Goal: Information Seeking & Learning: Learn about a topic

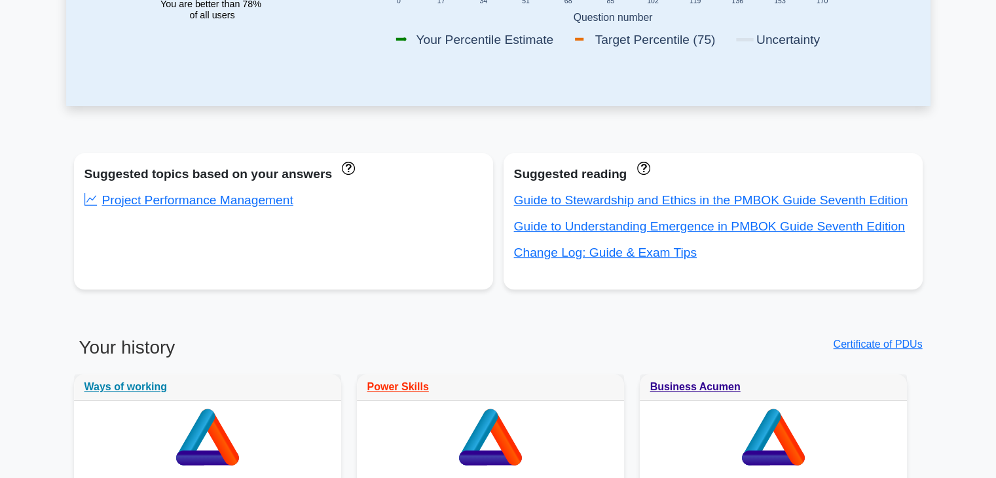
scroll to position [388, 0]
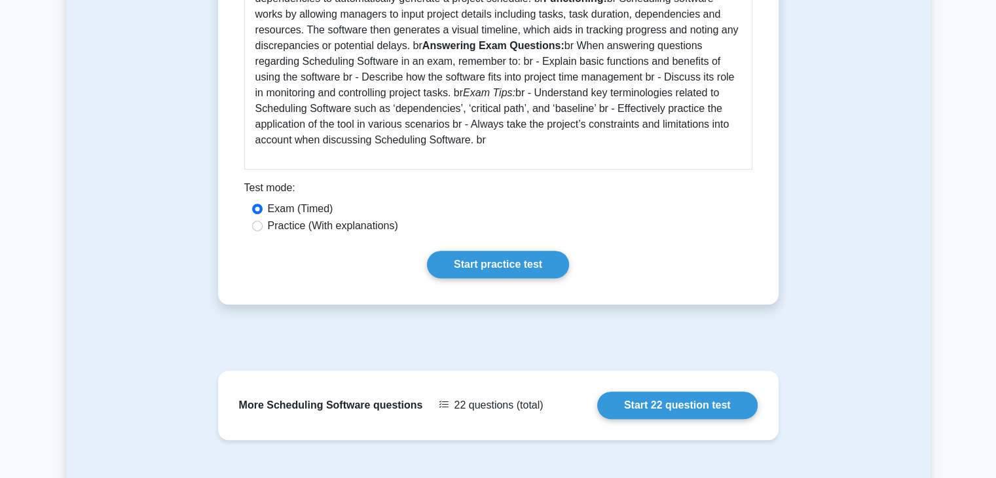
scroll to position [458, 0]
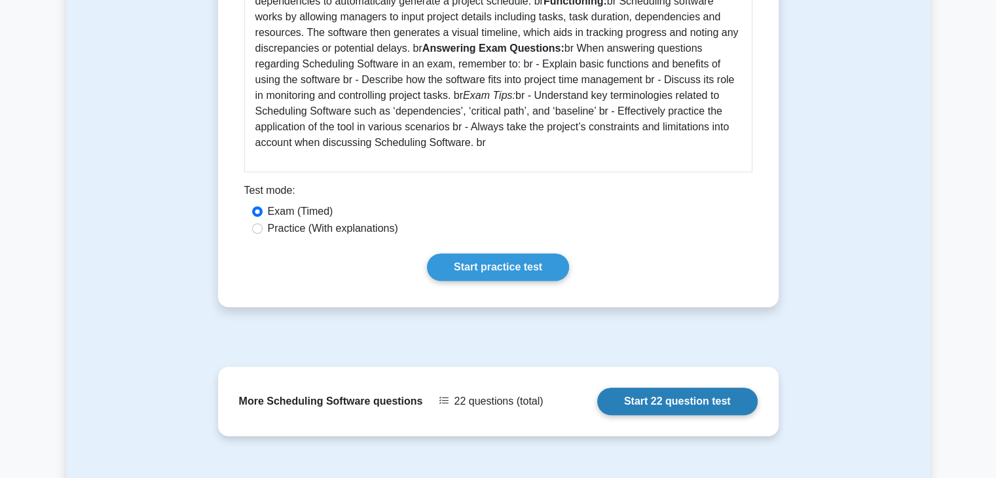
click at [633, 390] on link "Start 22 question test" at bounding box center [677, 402] width 160 height 28
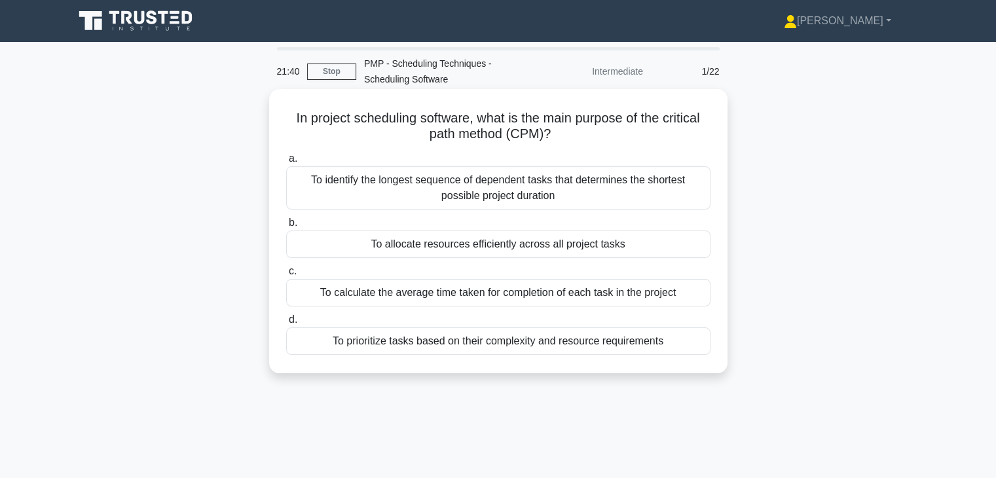
click at [644, 187] on div "To identify the longest sequence of dependent tasks that determines the shortes…" at bounding box center [498, 187] width 424 height 43
click at [286, 163] on input "a. To identify the longest sequence of dependent tasks that determines the shor…" at bounding box center [286, 159] width 0 height 9
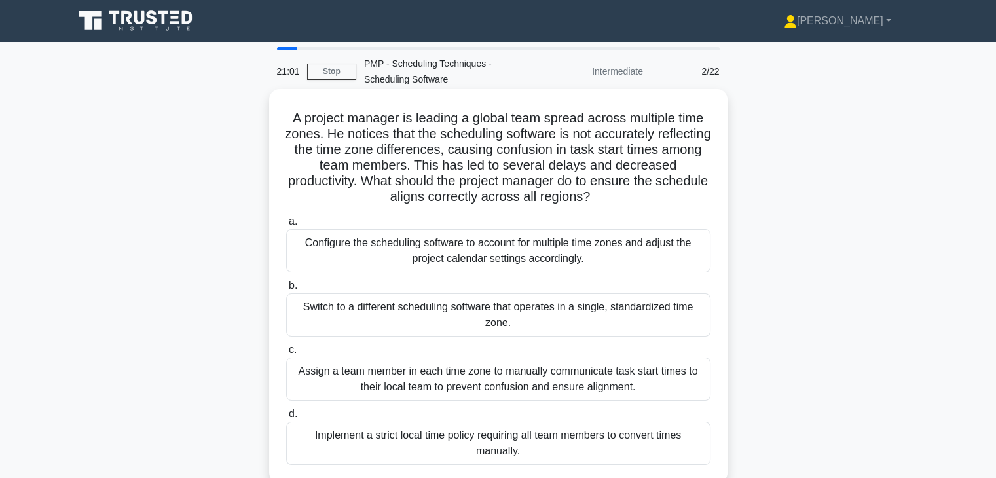
click at [634, 257] on div "Configure the scheduling software to account for multiple time zones and adjust…" at bounding box center [498, 250] width 424 height 43
click at [286, 226] on input "a. Configure the scheduling software to account for multiple time zones and adj…" at bounding box center [286, 221] width 0 height 9
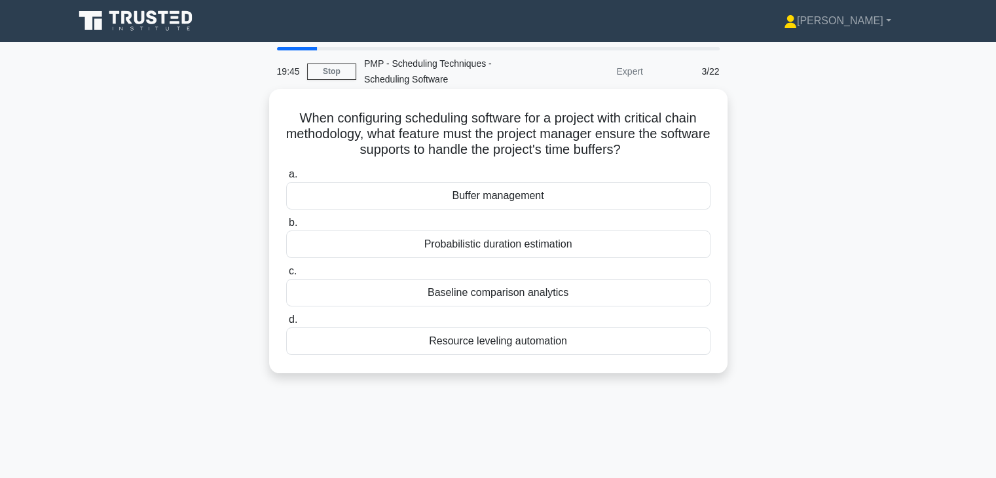
click at [558, 196] on div "Buffer management" at bounding box center [498, 196] width 424 height 28
click at [286, 179] on input "a. Buffer management" at bounding box center [286, 174] width 0 height 9
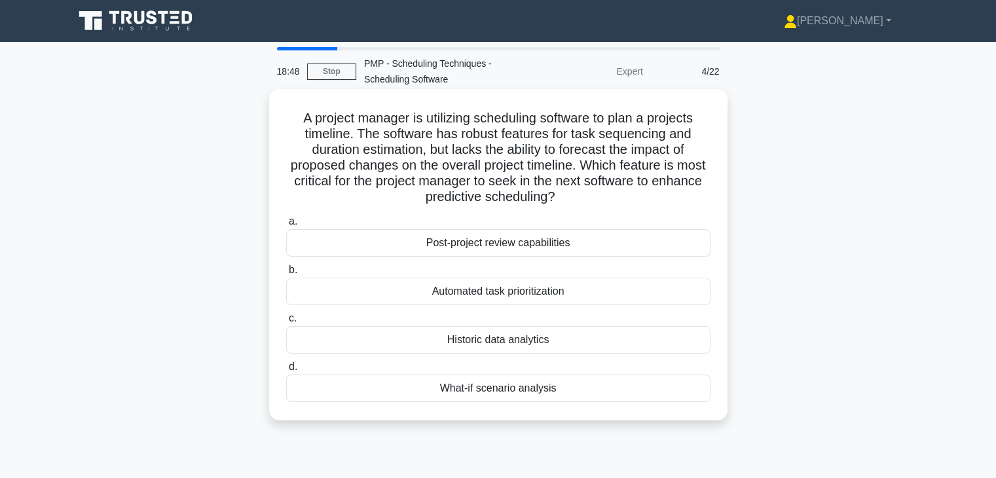
click at [525, 332] on div "Historic data analytics" at bounding box center [498, 340] width 424 height 28
click at [286, 323] on input "c. Historic data analytics" at bounding box center [286, 318] width 0 height 9
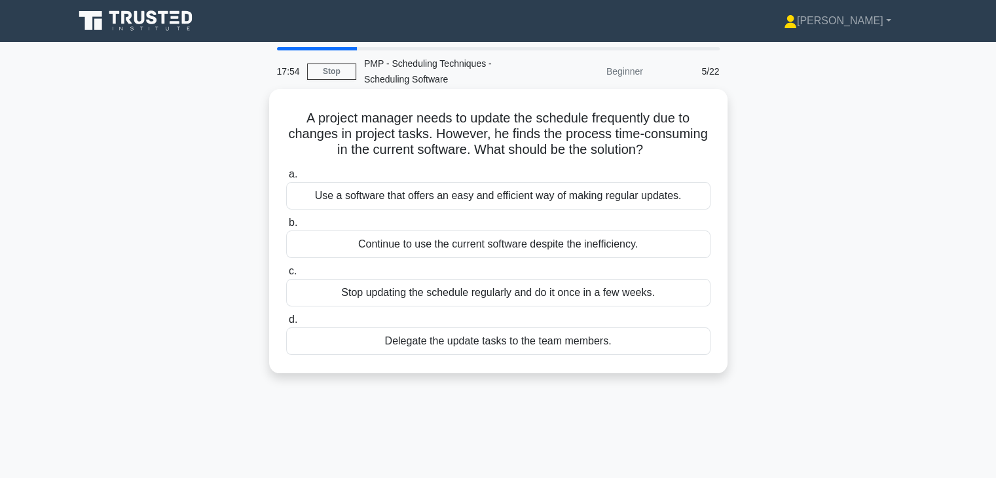
click at [614, 197] on div "Use a software that offers an easy and efficient way of making regular updates." at bounding box center [498, 196] width 424 height 28
click at [286, 179] on input "a. Use a software that offers an easy and efficient way of making regular updat…" at bounding box center [286, 174] width 0 height 9
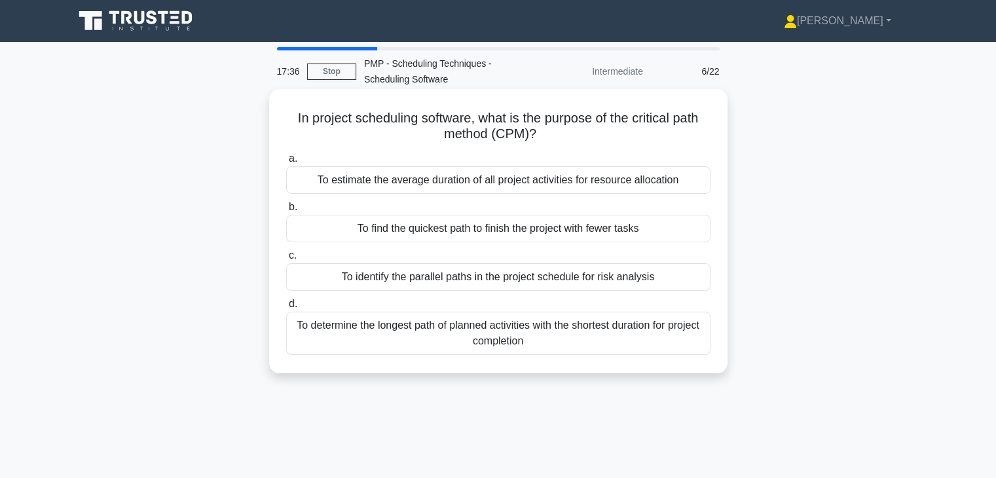
click at [649, 326] on div "To determine the longest path of planned activities with the shortest duration …" at bounding box center [498, 333] width 424 height 43
click at [286, 308] on input "d. To determine the longest path of planned activities with the shortest durati…" at bounding box center [286, 304] width 0 height 9
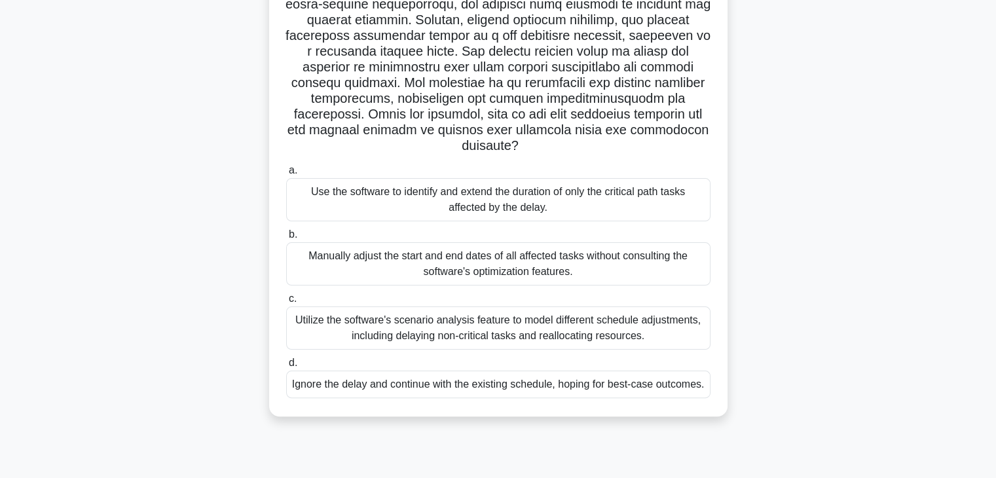
scroll to position [228, 0]
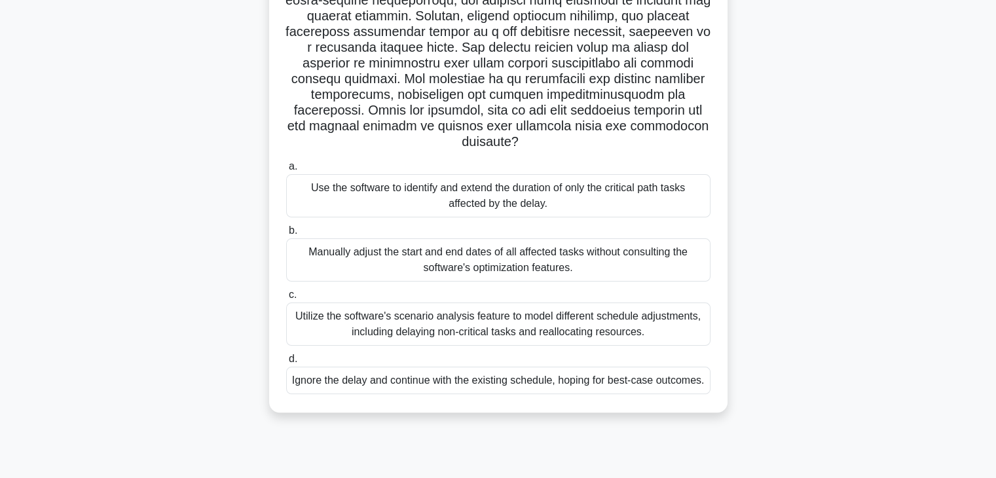
click at [649, 341] on div "Utilize the software's scenario analysis feature to model different schedule ad…" at bounding box center [498, 324] width 424 height 43
click at [286, 299] on input "c. Utilize the software's scenario analysis feature to model different schedule…" at bounding box center [286, 295] width 0 height 9
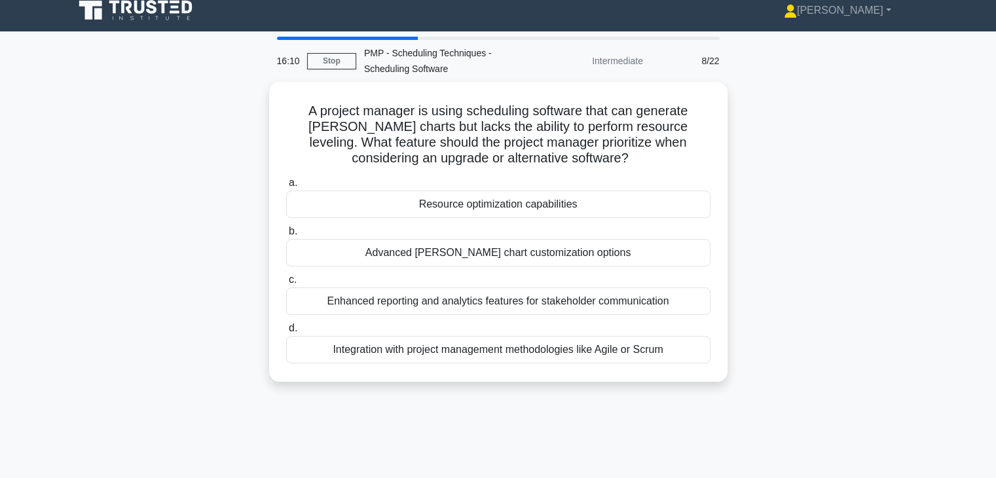
scroll to position [0, 0]
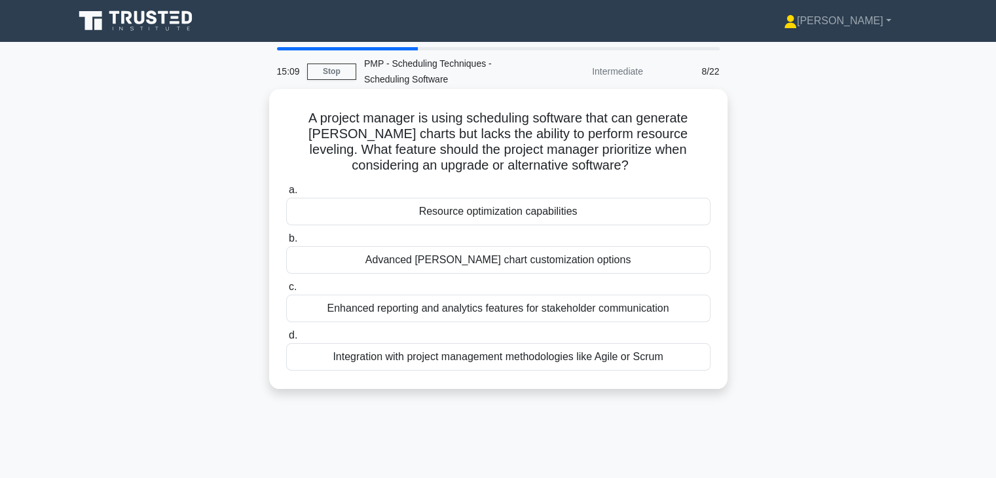
click at [638, 217] on div "Resource optimization capabilities" at bounding box center [498, 212] width 424 height 28
click at [286, 194] on input "a. Resource optimization capabilities" at bounding box center [286, 190] width 0 height 9
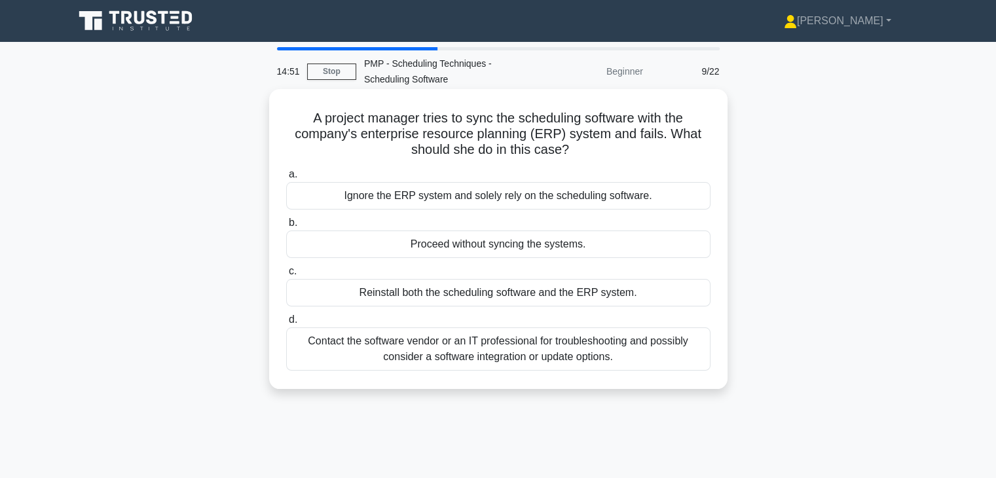
click at [615, 337] on div "Contact the software vendor or an IT professional for troubleshooting and possi…" at bounding box center [498, 348] width 424 height 43
click at [286, 324] on input "d. Contact the software vendor or an IT professional for troubleshooting and po…" at bounding box center [286, 320] width 0 height 9
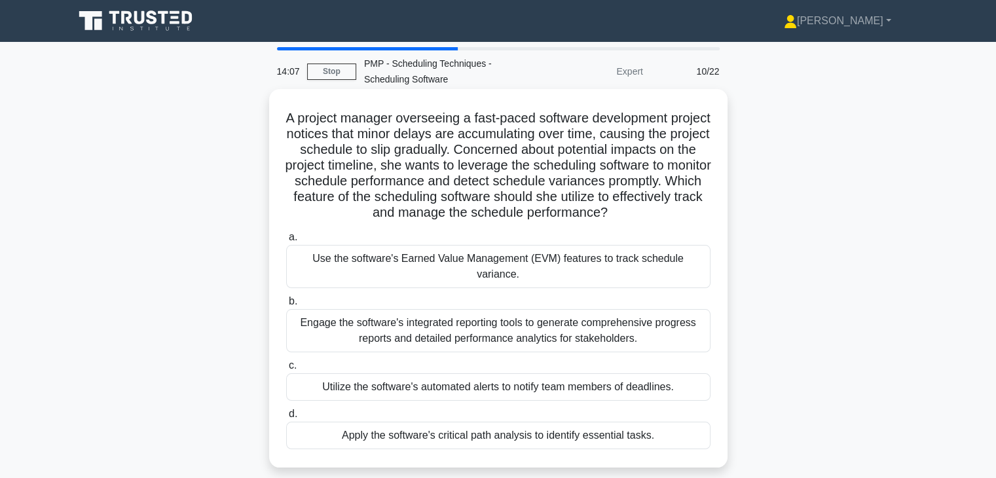
click at [635, 272] on div "Use the software's Earned Value Management (EVM) features to track schedule var…" at bounding box center [498, 266] width 424 height 43
click at [286, 242] on input "a. Use the software's Earned Value Management (EVM) features to track schedule …" at bounding box center [286, 237] width 0 height 9
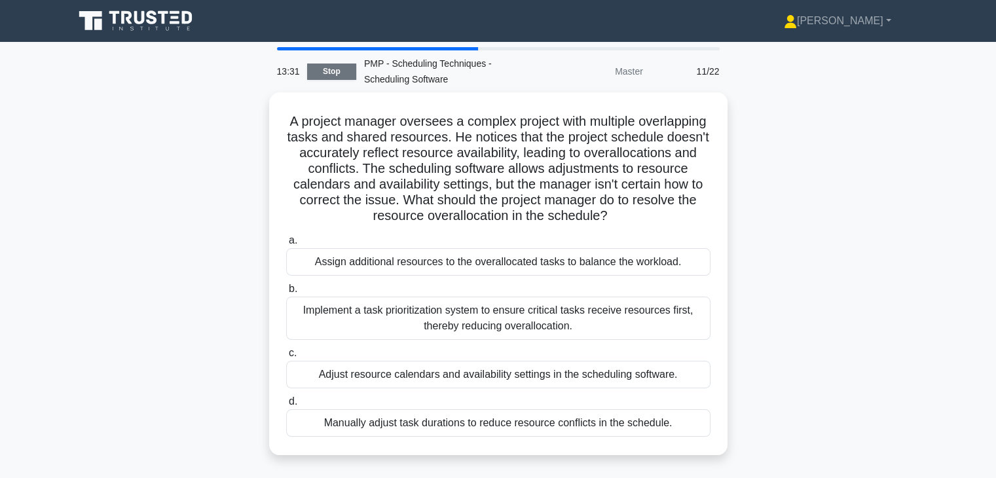
click at [336, 77] on link "Stop" at bounding box center [331, 72] width 49 height 16
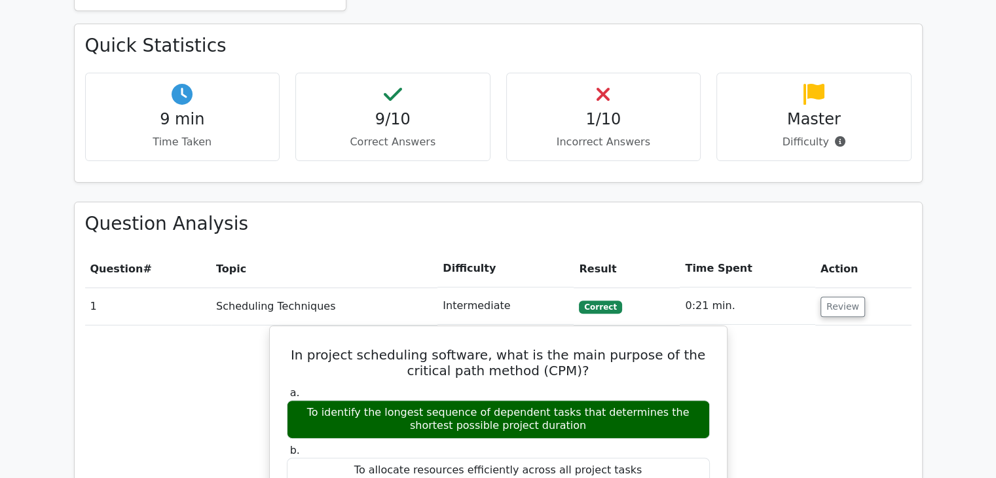
scroll to position [377, 0]
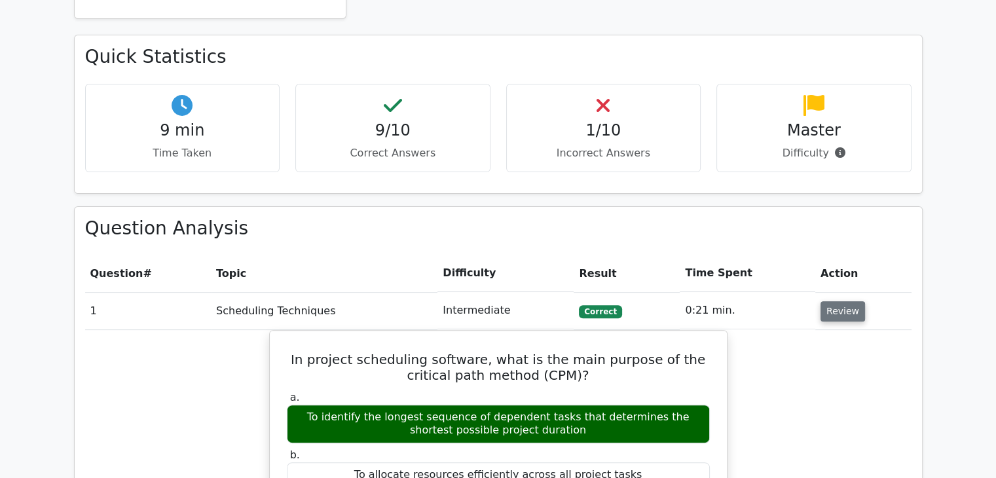
click at [834, 307] on button "Review" at bounding box center [843, 311] width 45 height 20
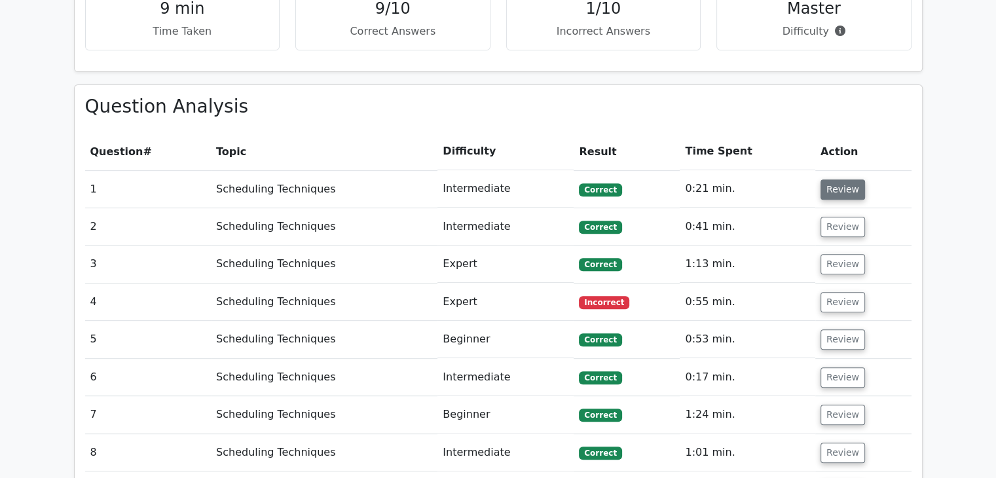
scroll to position [500, 0]
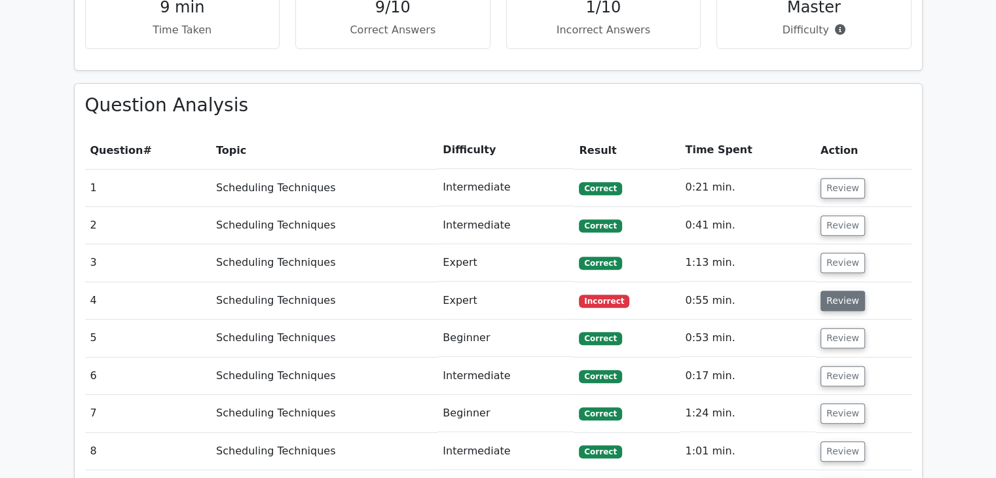
click at [833, 307] on button "Review" at bounding box center [843, 301] width 45 height 20
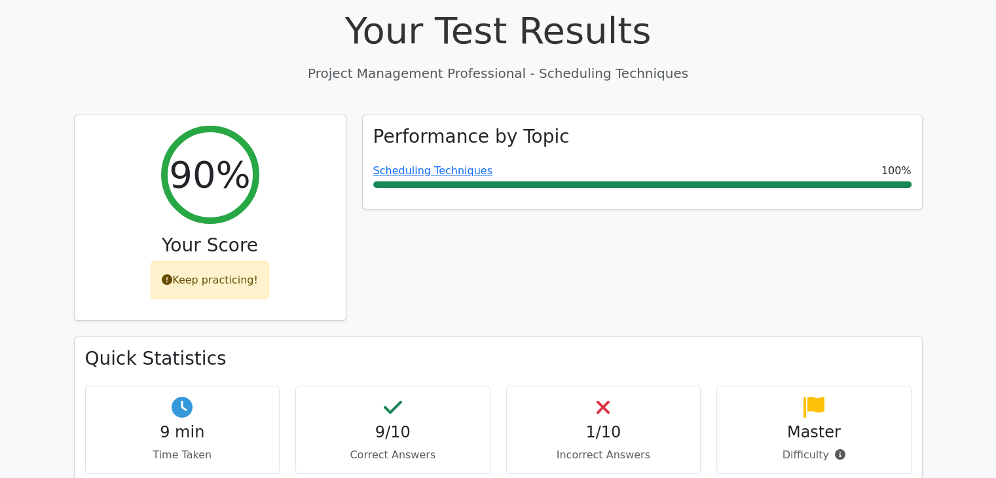
scroll to position [75, 0]
